Goal: Information Seeking & Learning: Find specific fact

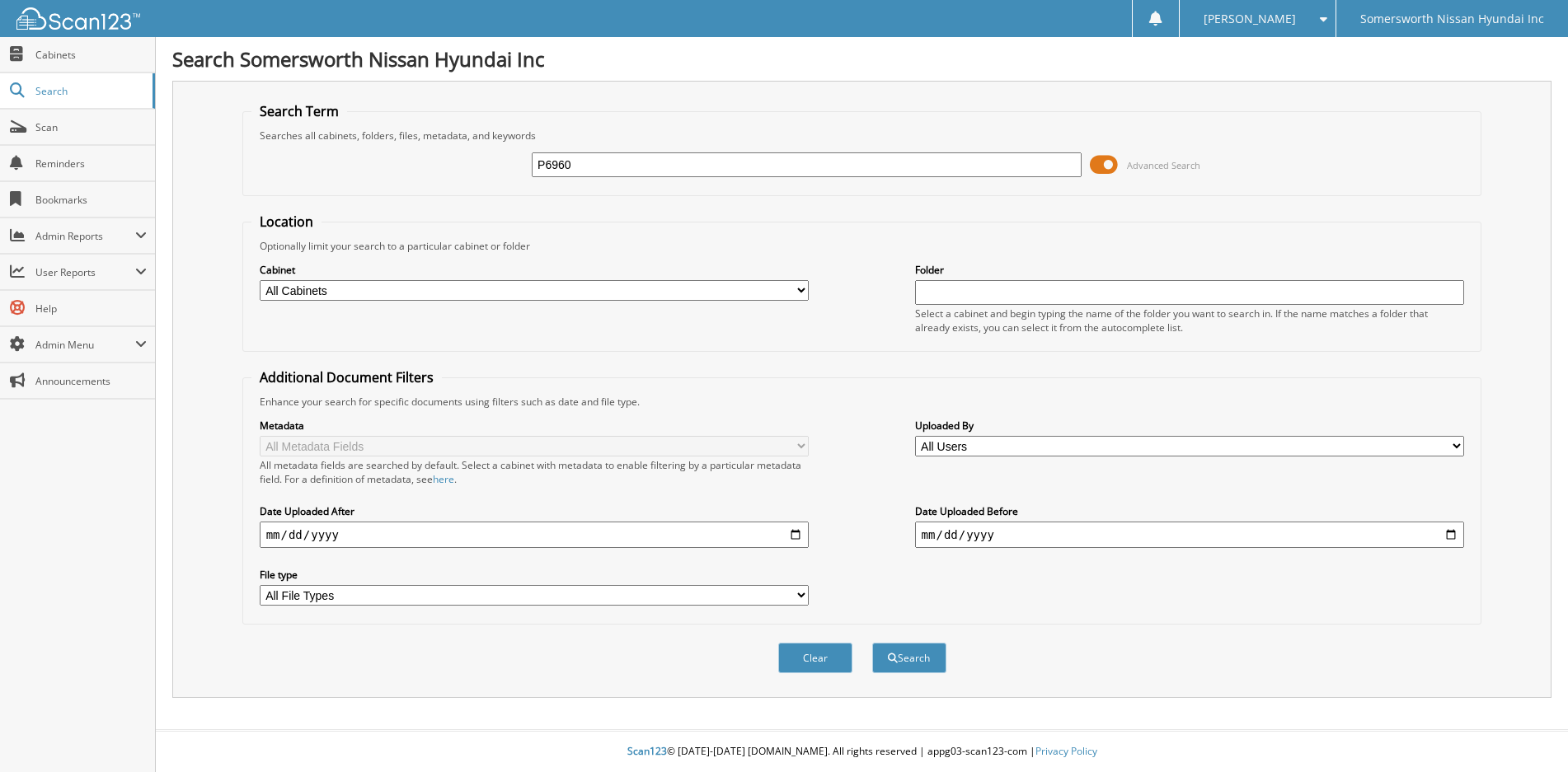
type input "P6960"
click at [872, 643] on button "Search" at bounding box center [909, 657] width 74 height 31
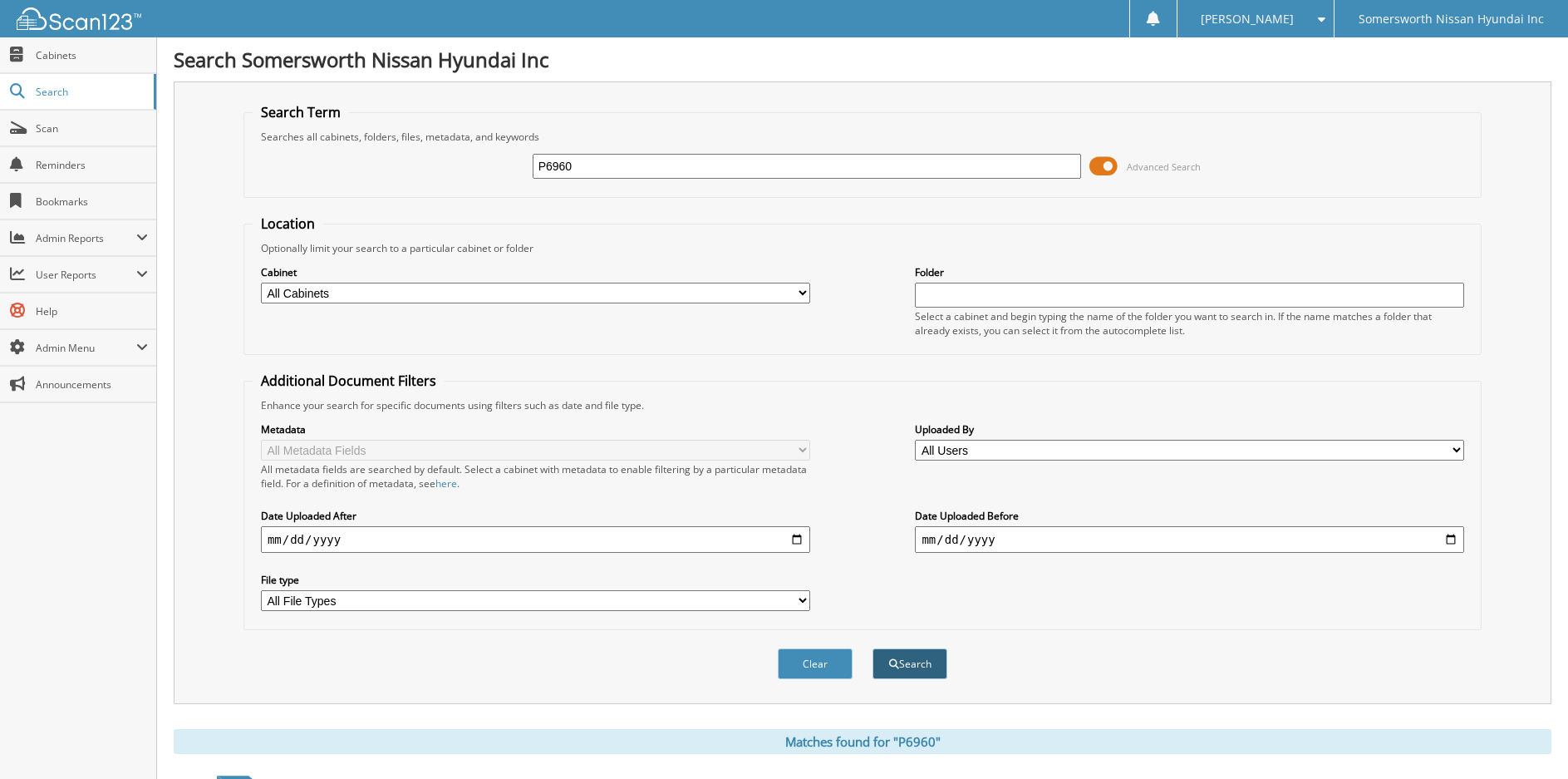
click at [906, 673] on button "Search" at bounding box center [909, 663] width 75 height 31
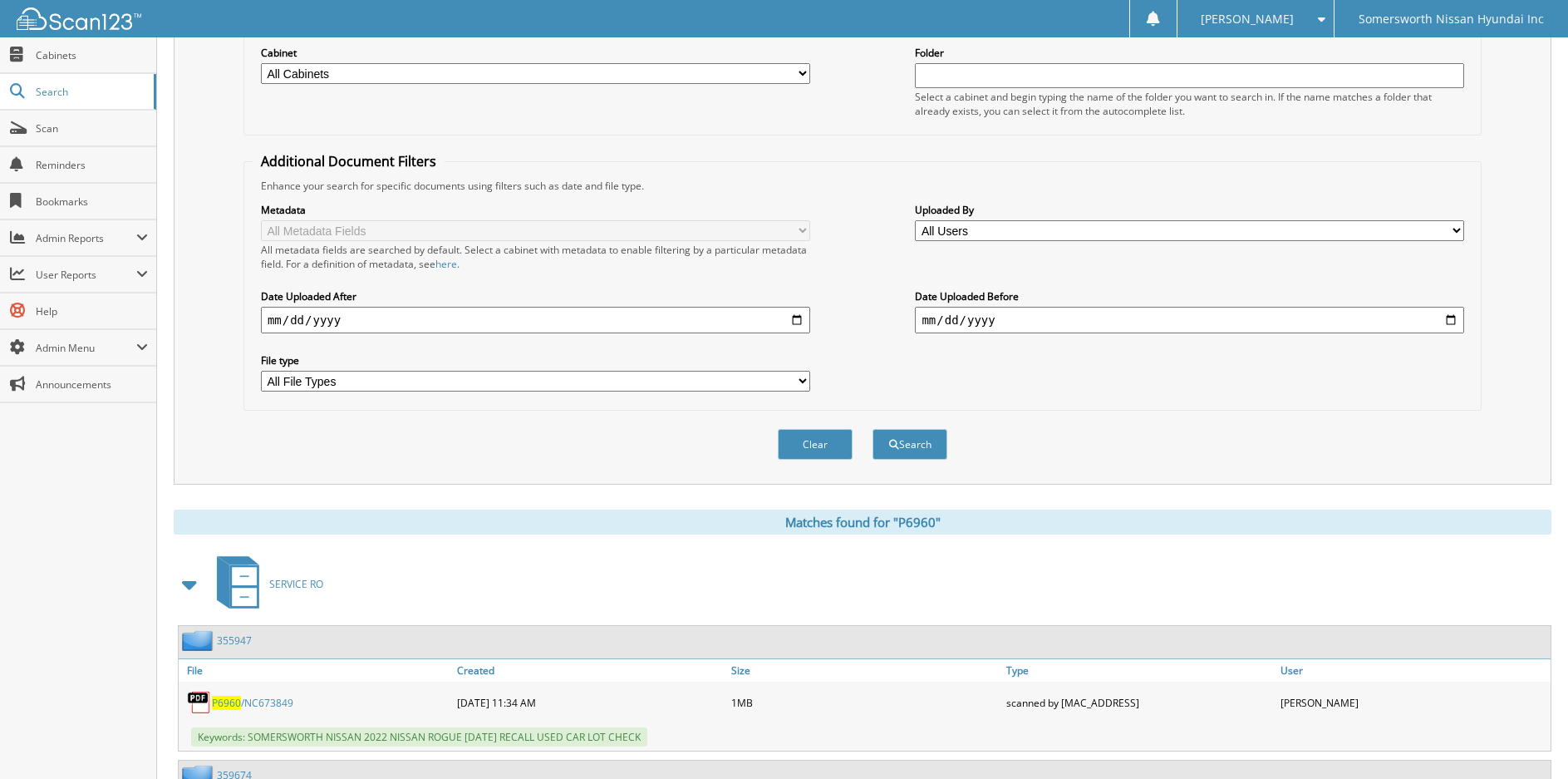
scroll to position [378, 0]
